Goal: Information Seeking & Learning: Learn about a topic

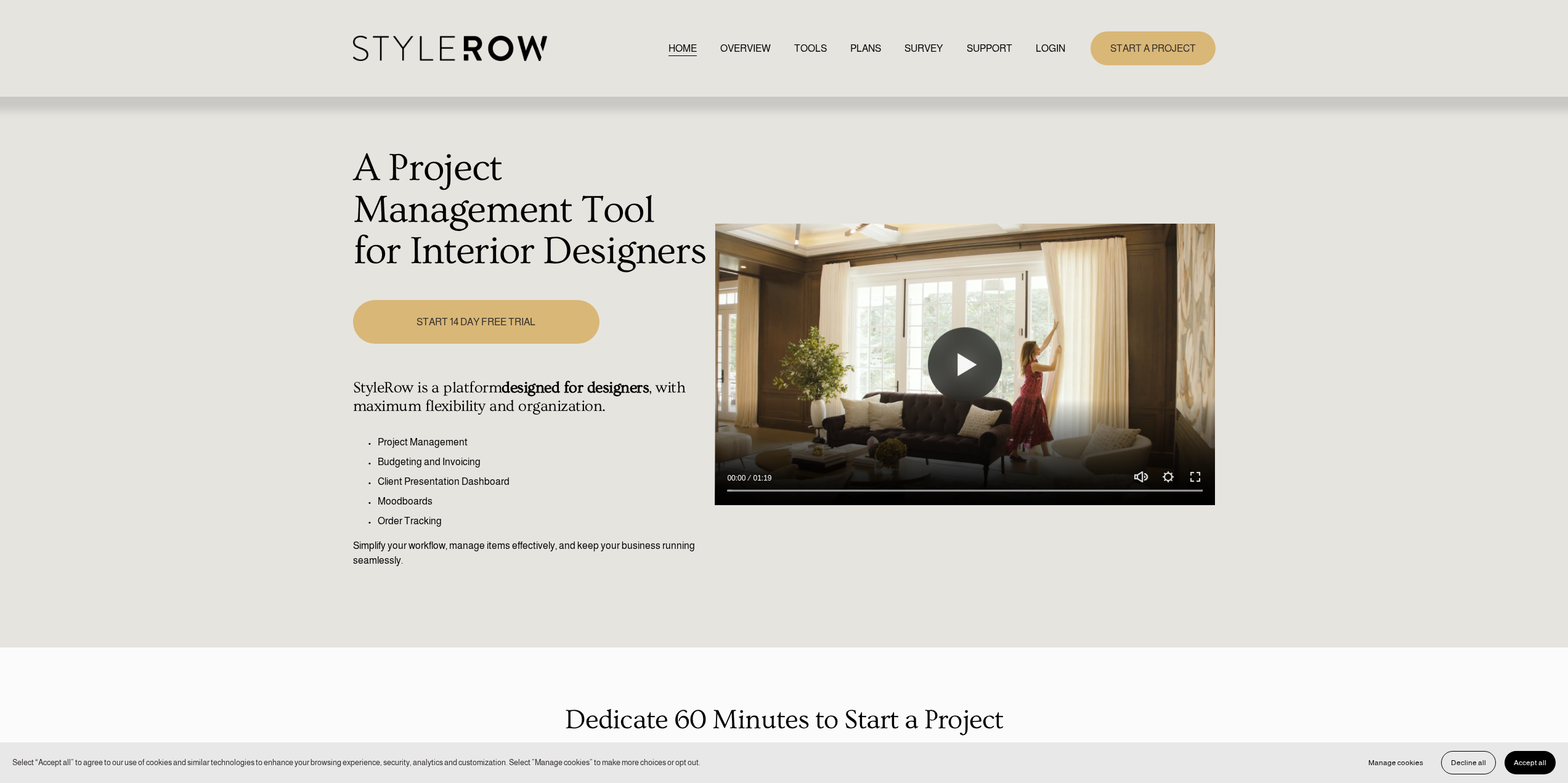
click at [746, 42] on link "OVERVIEW" at bounding box center [746, 48] width 50 height 17
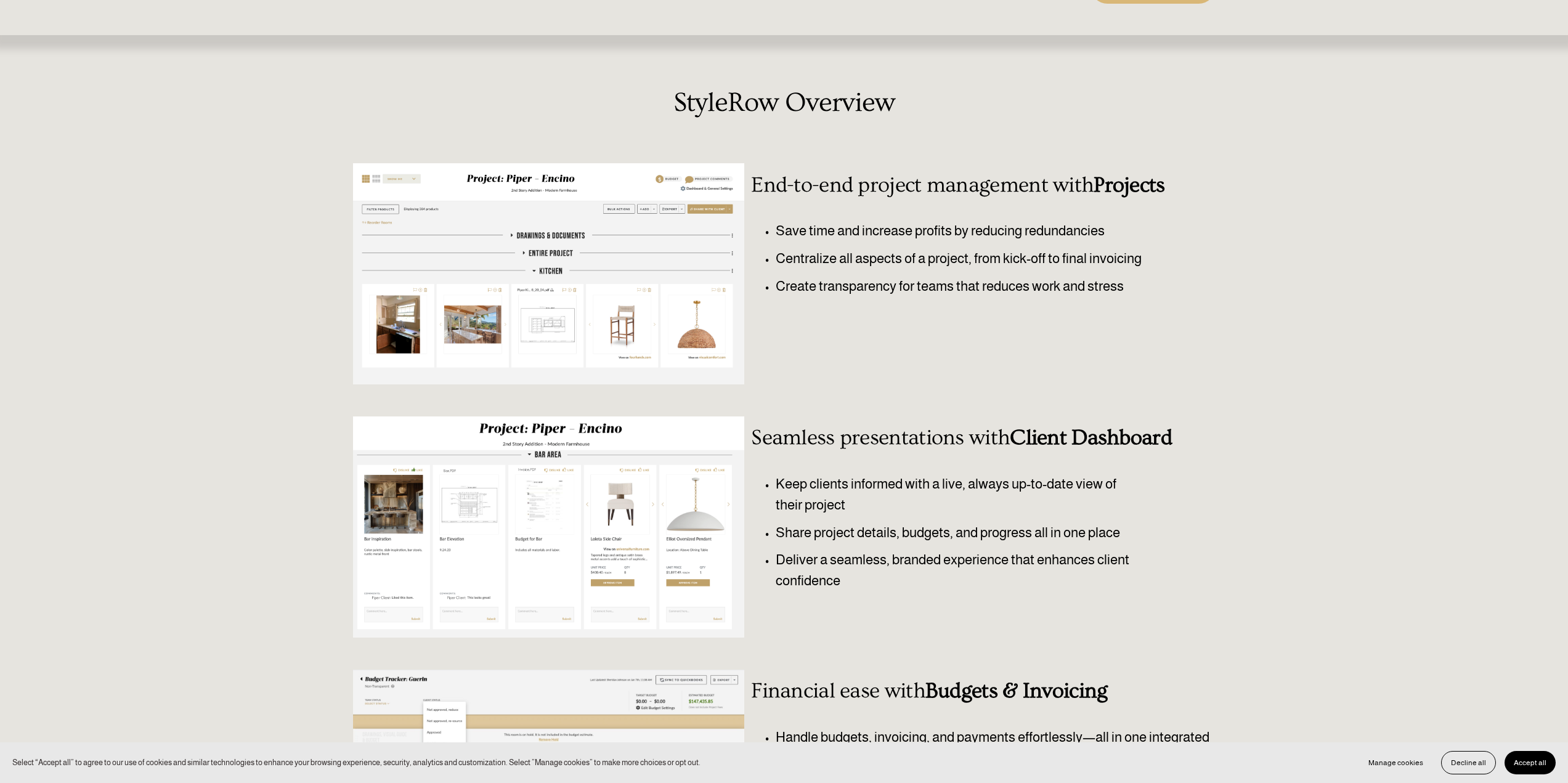
scroll to position [123, 0]
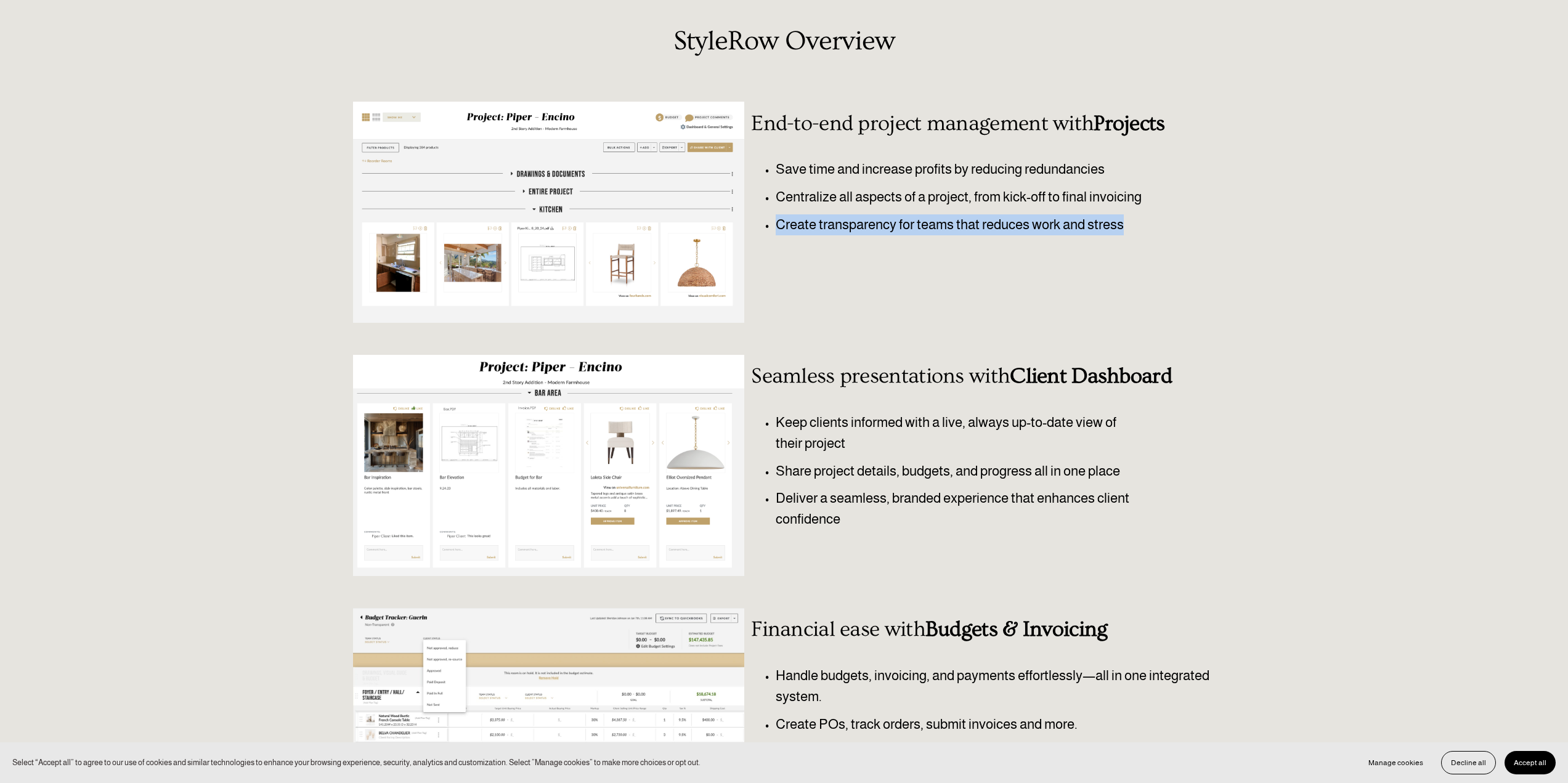
drag, startPoint x: 1134, startPoint y: 221, endPoint x: 848, endPoint y: 272, distance: 290.5
click at [776, 223] on p "Create transparency for teams that reduces work and stress" at bounding box center [977, 224] width 403 height 21
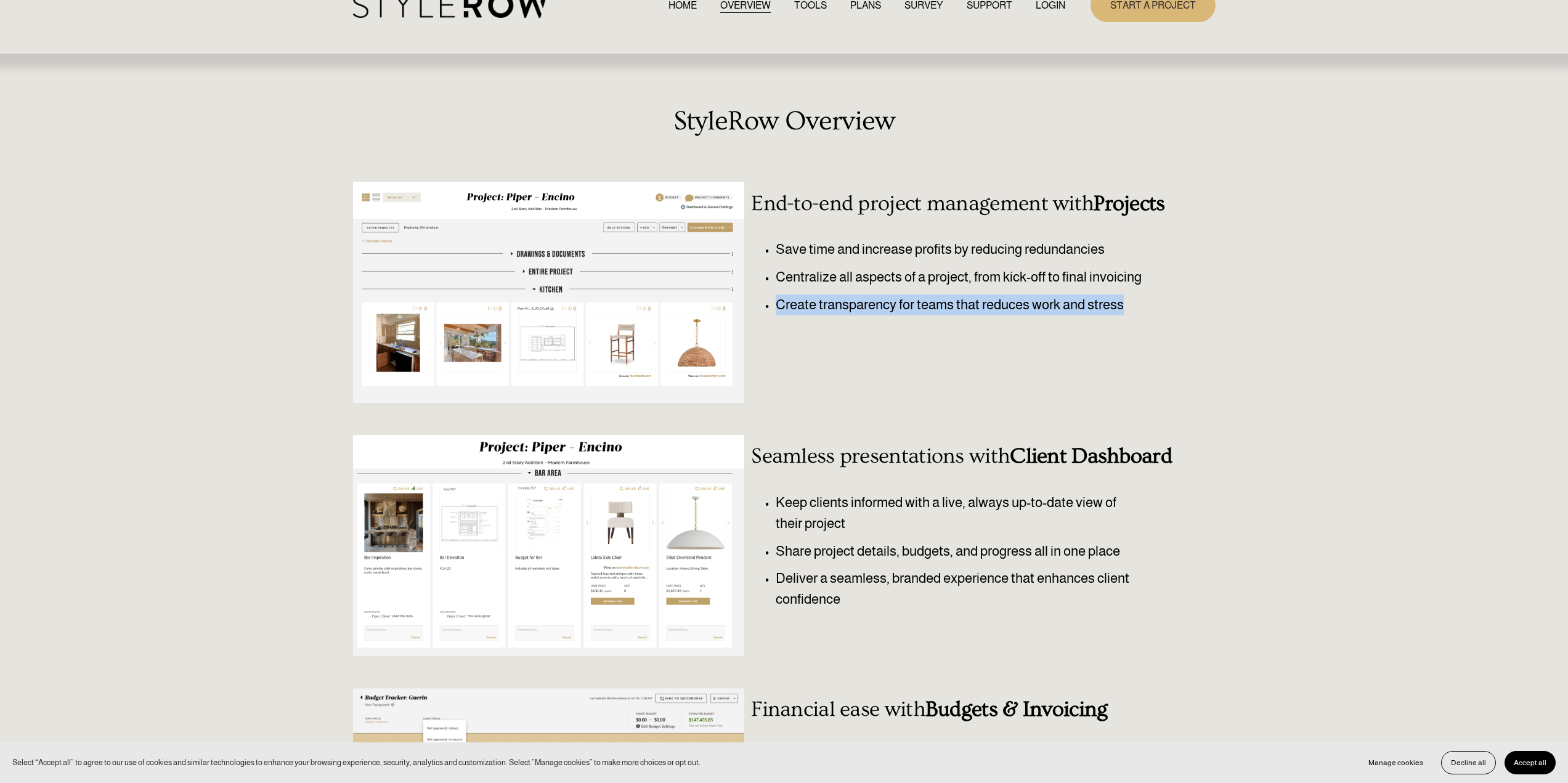
scroll to position [0, 0]
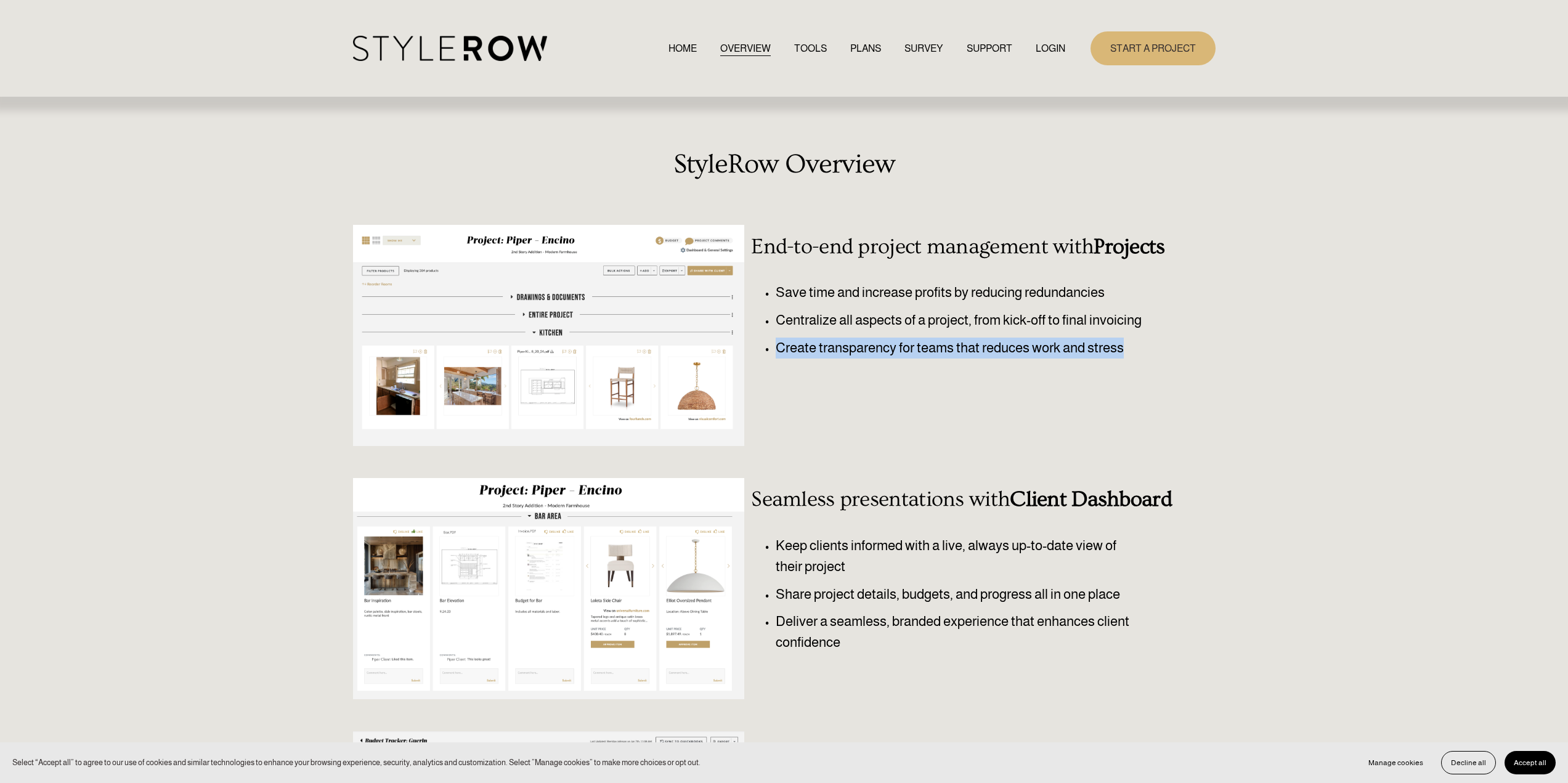
click at [469, 570] on div at bounding box center [549, 589] width 392 height 221
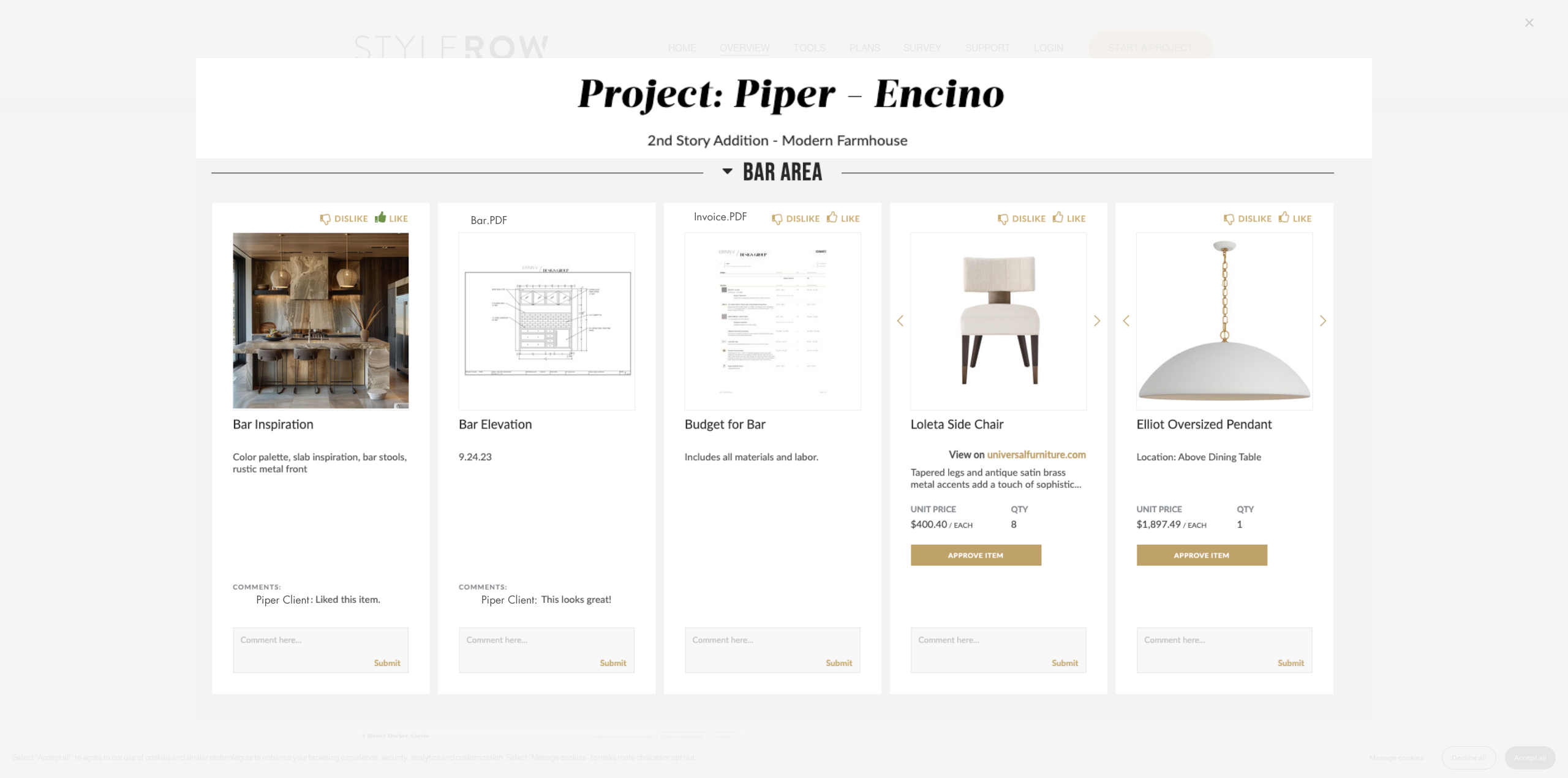
click at [1324, 312] on img "Image" at bounding box center [784, 389] width 1176 height 662
click at [1457, 259] on div "Image" at bounding box center [784, 389] width 1506 height 747
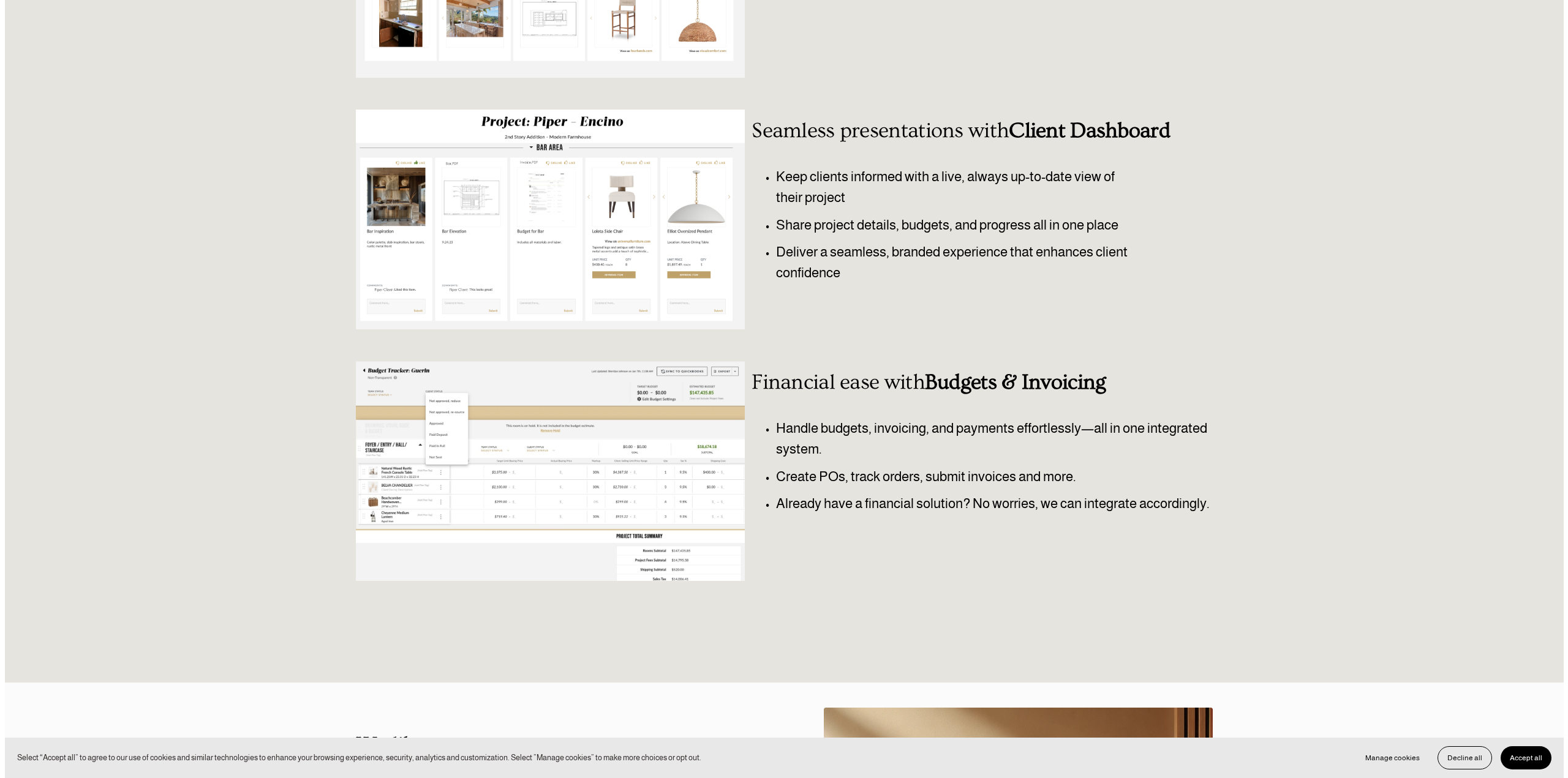
scroll to position [367, 0]
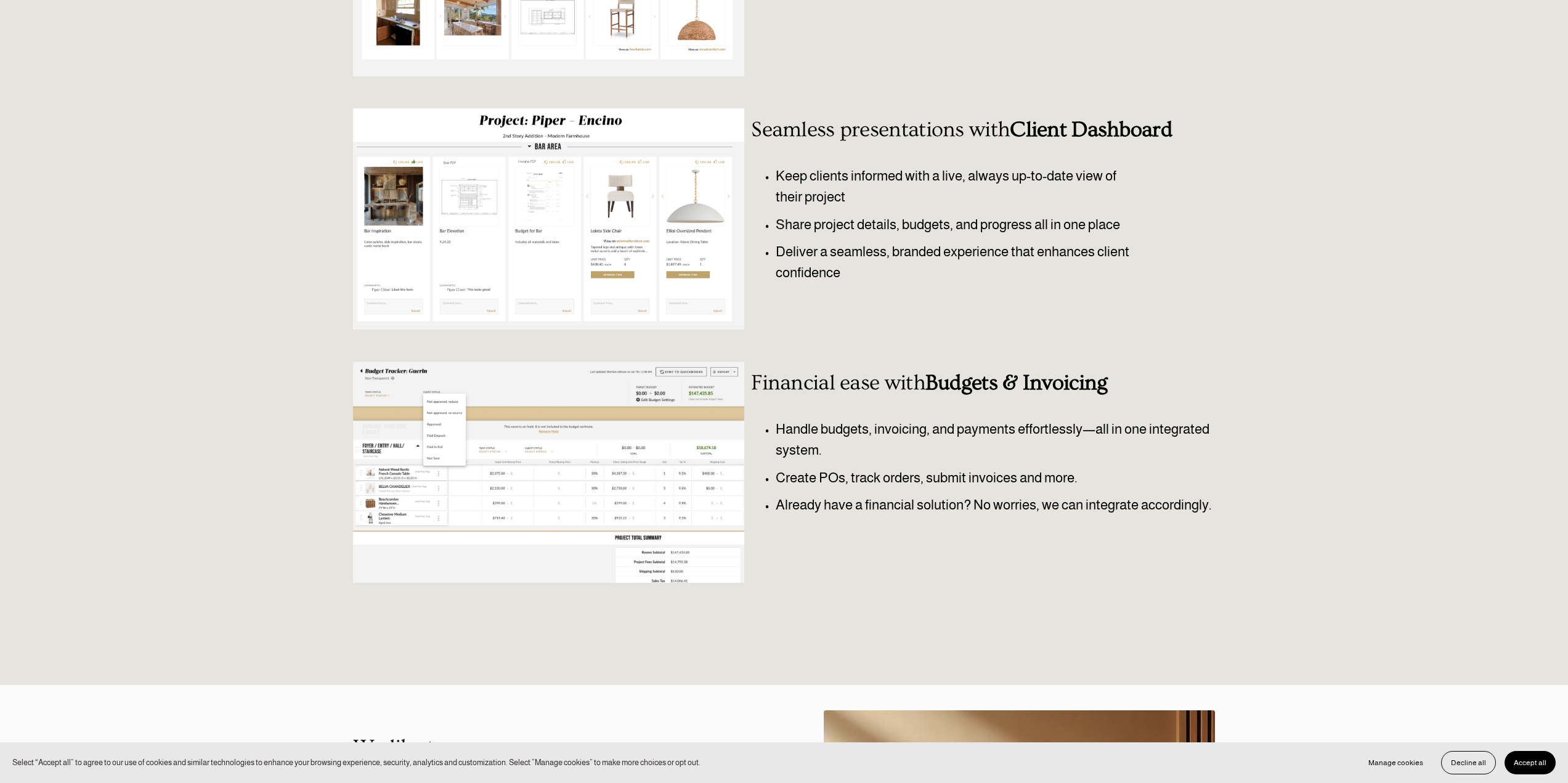
click at [678, 454] on div at bounding box center [549, 472] width 392 height 221
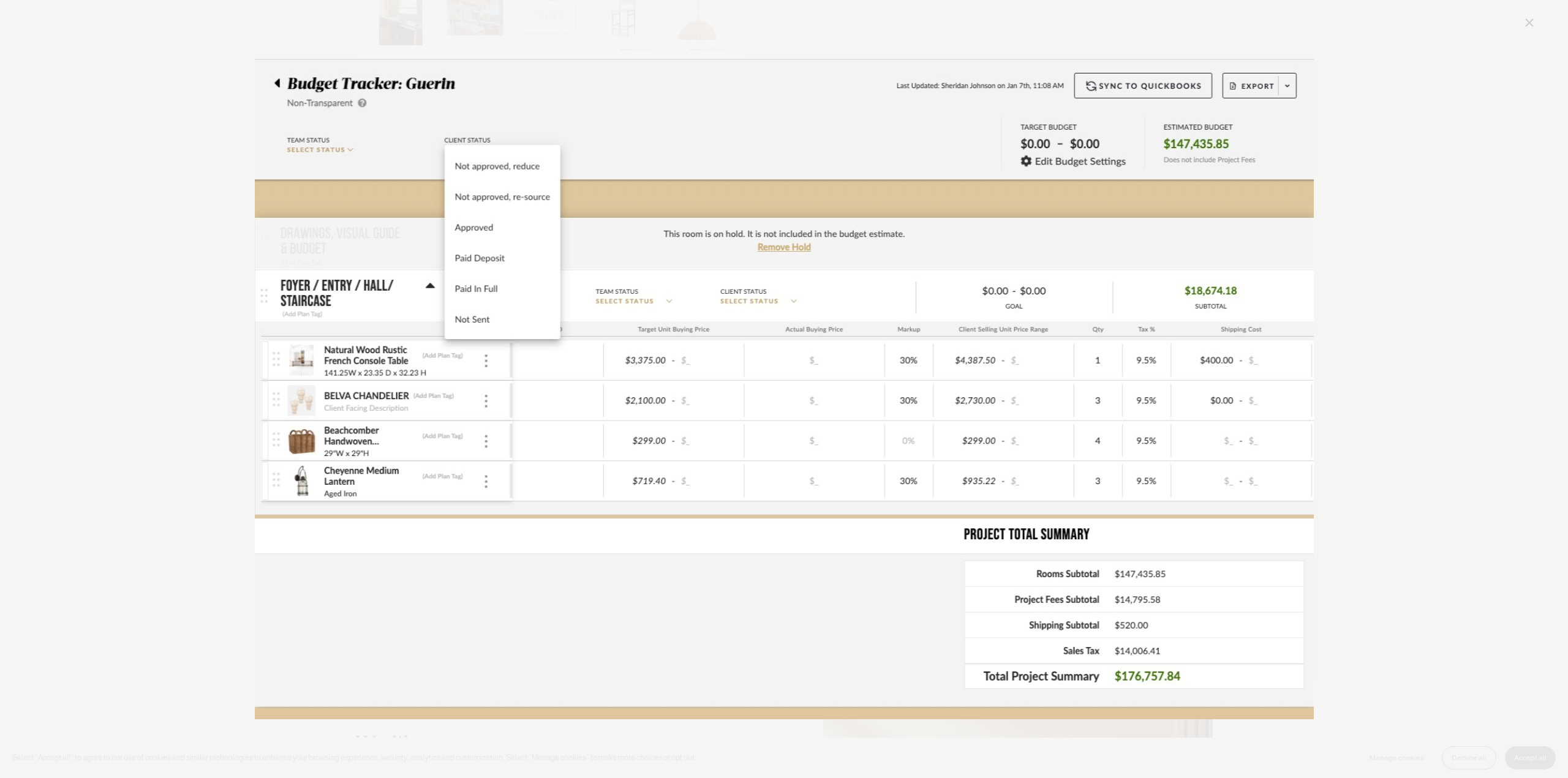
click at [576, 101] on img "Image" at bounding box center [785, 389] width 1059 height 662
